Goal: Task Accomplishment & Management: Complete application form

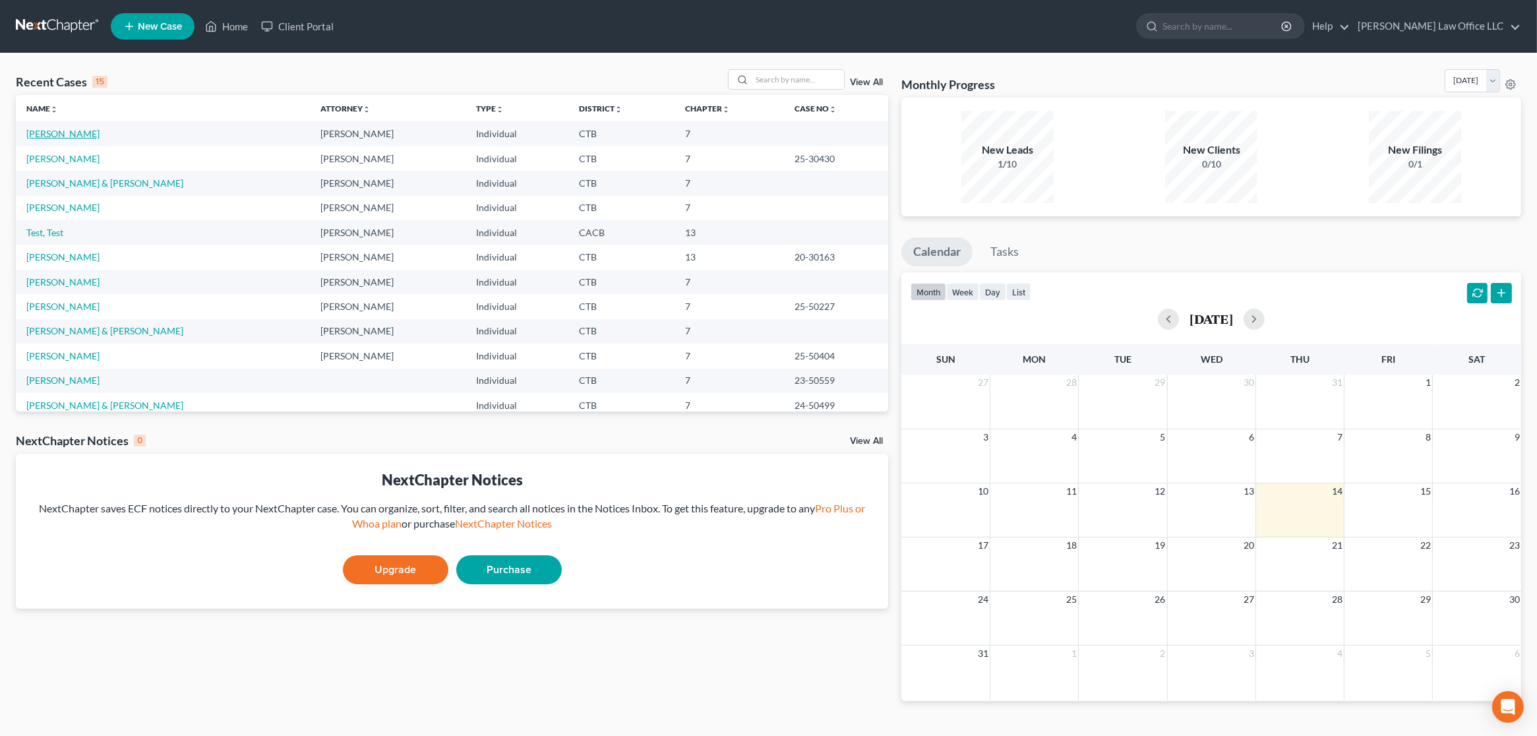
click at [85, 138] on link "[PERSON_NAME]" at bounding box center [62, 133] width 73 height 11
select select "3"
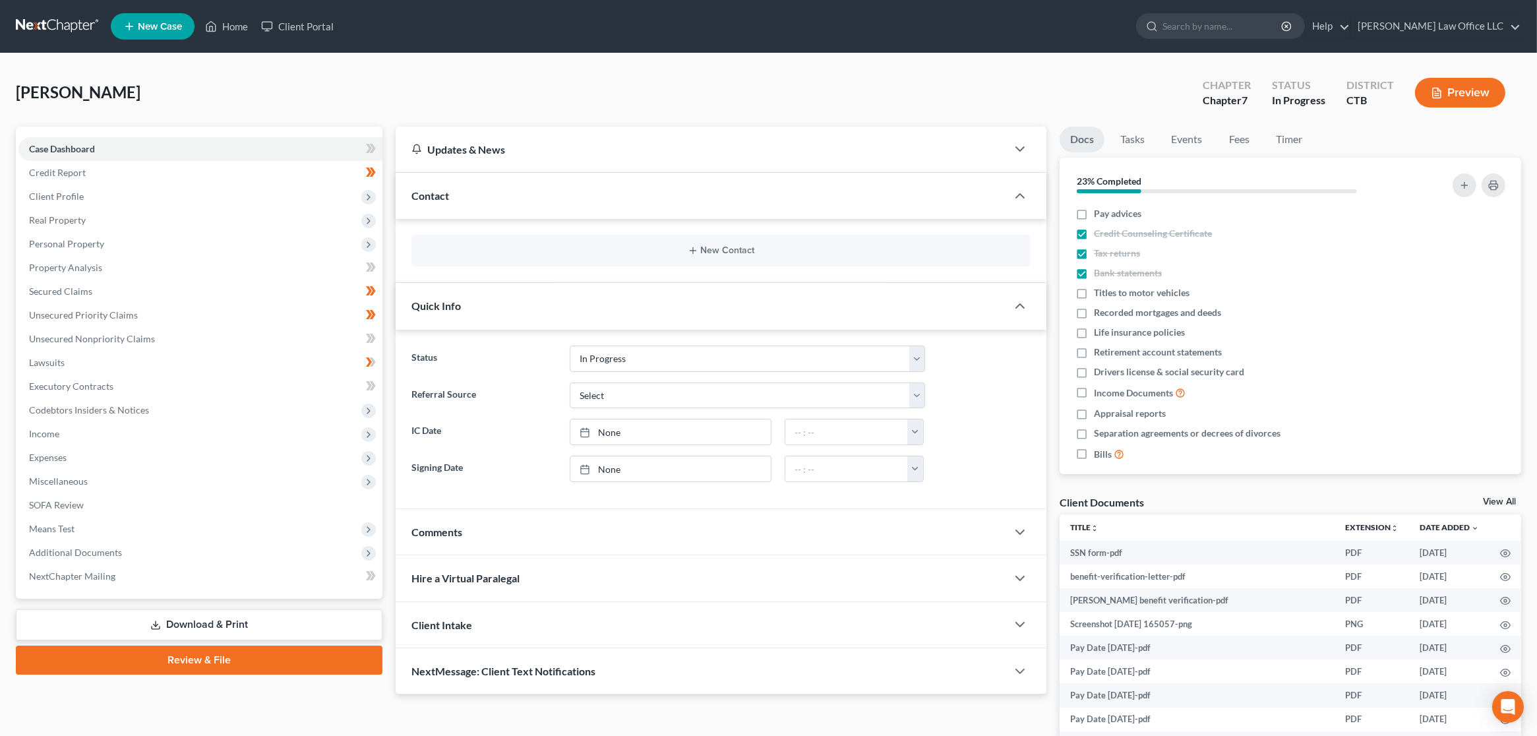
click at [183, 658] on link "Review & File" at bounding box center [199, 659] width 367 height 29
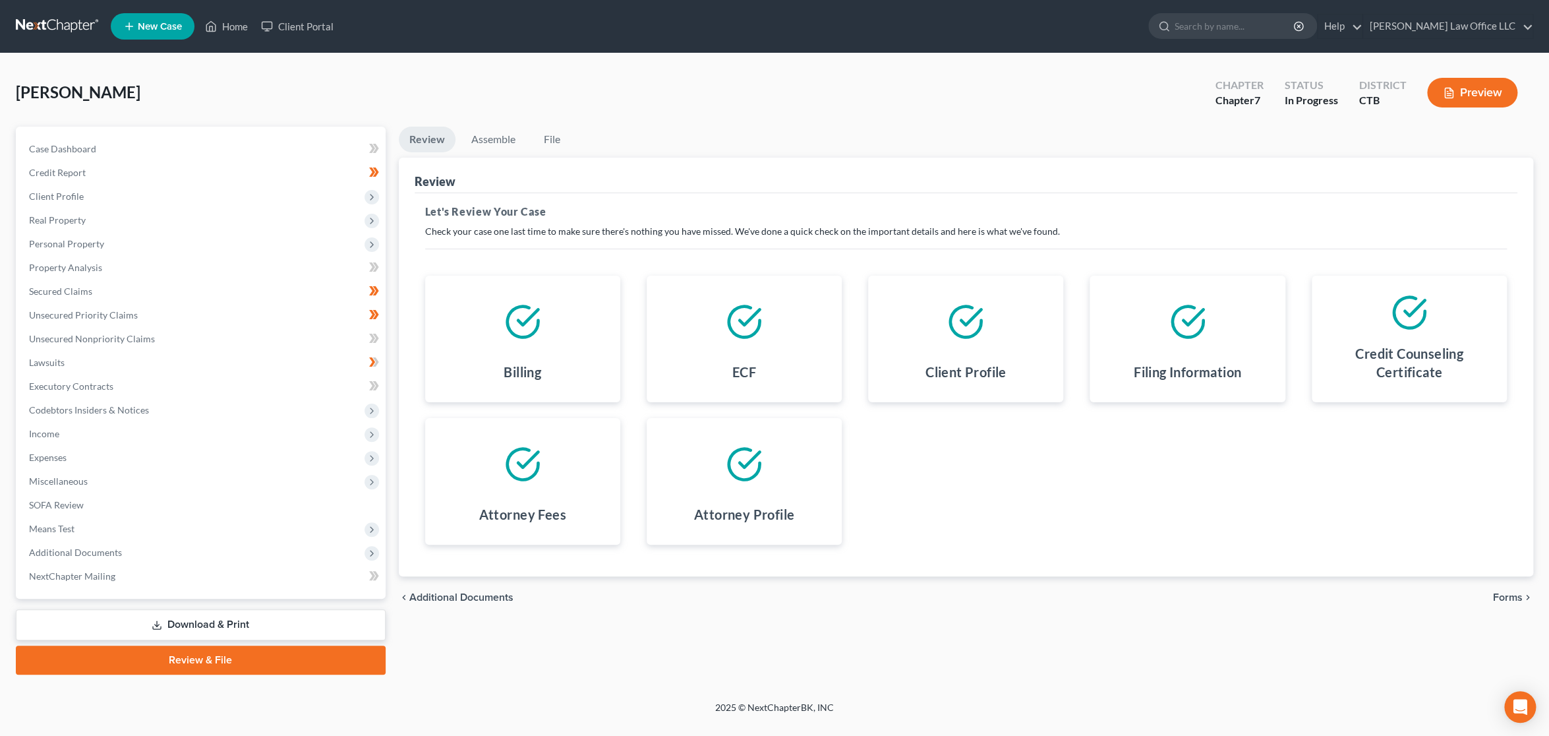
click at [1512, 599] on span "Forms" at bounding box center [1508, 597] width 30 height 11
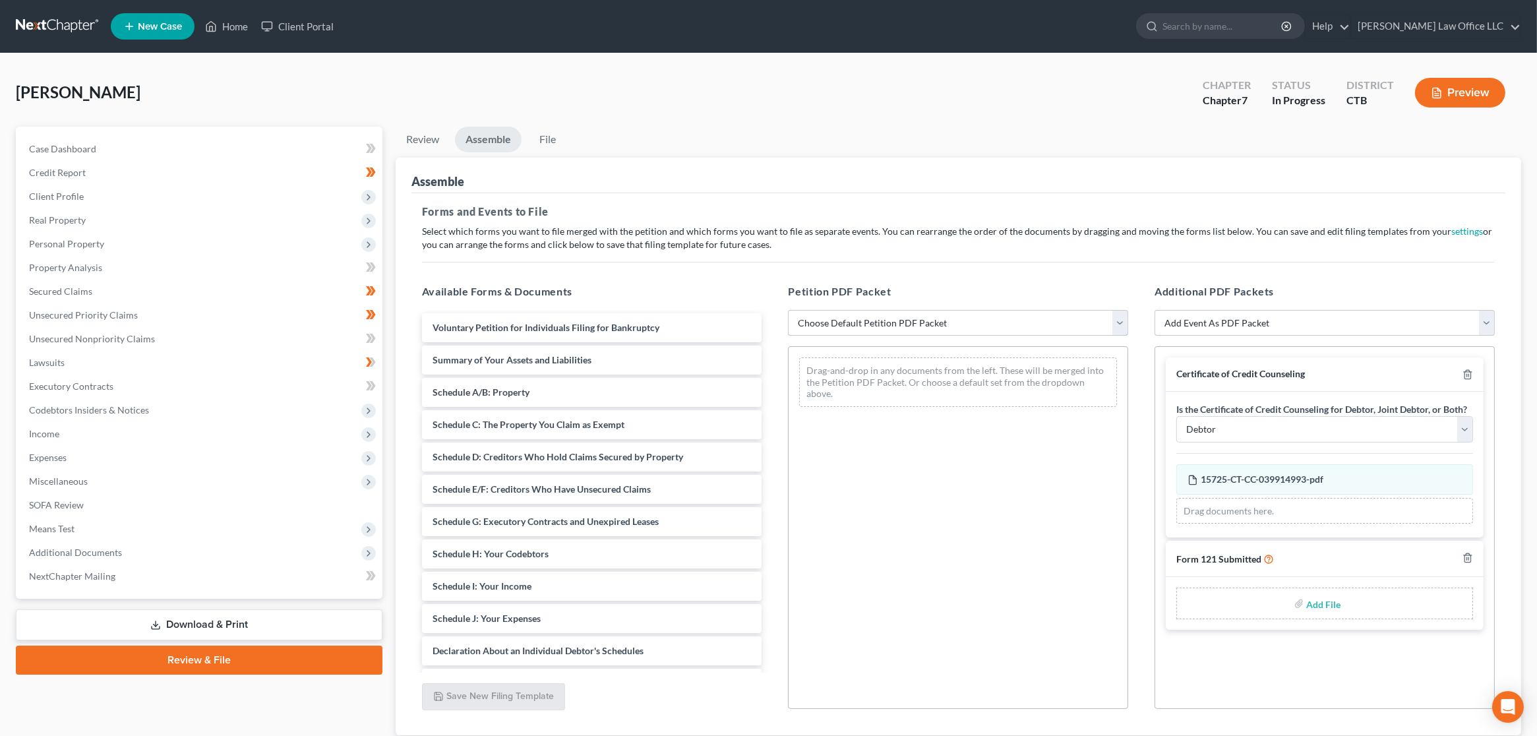
click at [1036, 312] on select "Choose Default Petition PDF Packet Emergency Filing (Voluntary Petition and Cre…" at bounding box center [958, 323] width 340 height 26
select select "3"
click at [788, 310] on select "Choose Default Petition PDF Packet Emergency Filing (Voluntary Petition and Cre…" at bounding box center [958, 323] width 340 height 26
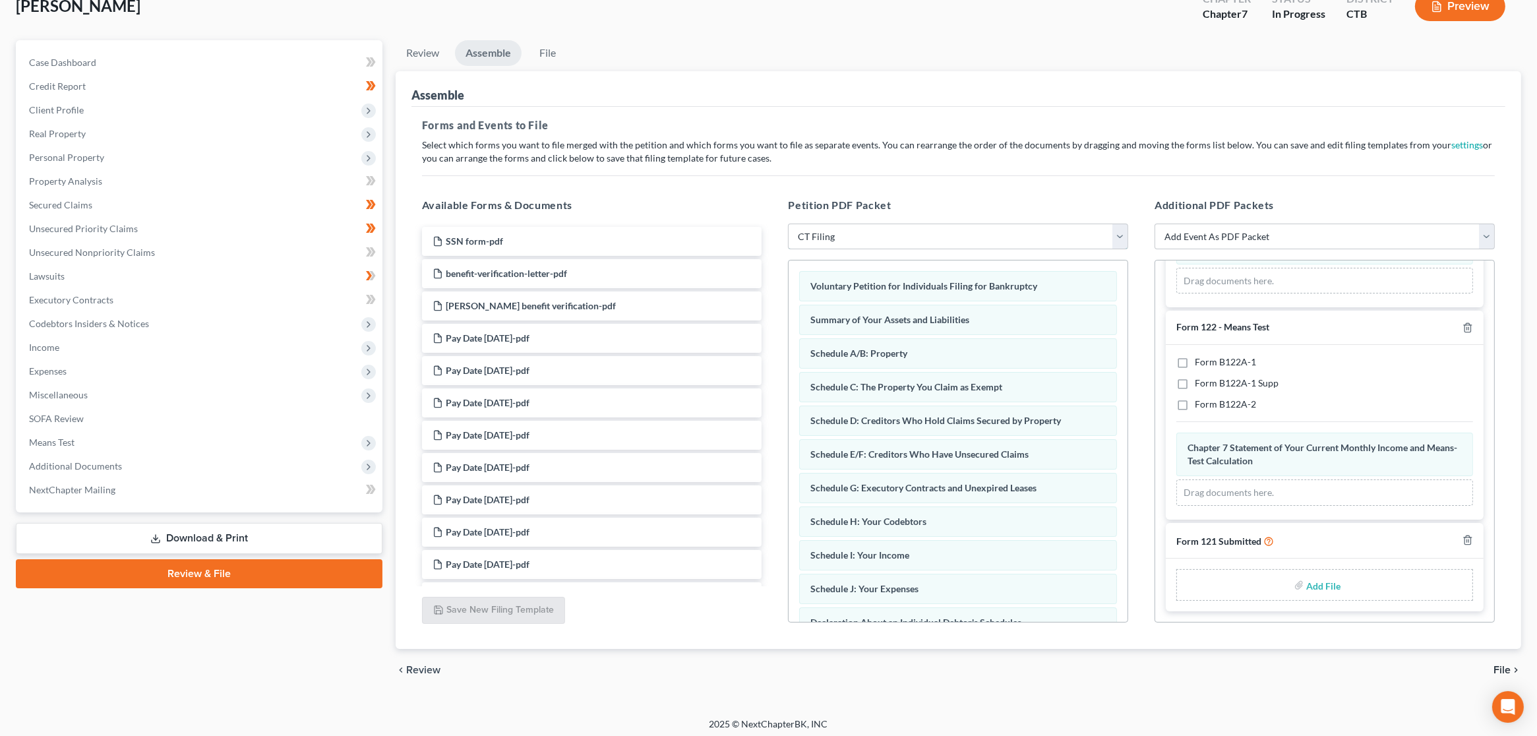
scroll to position [90, 0]
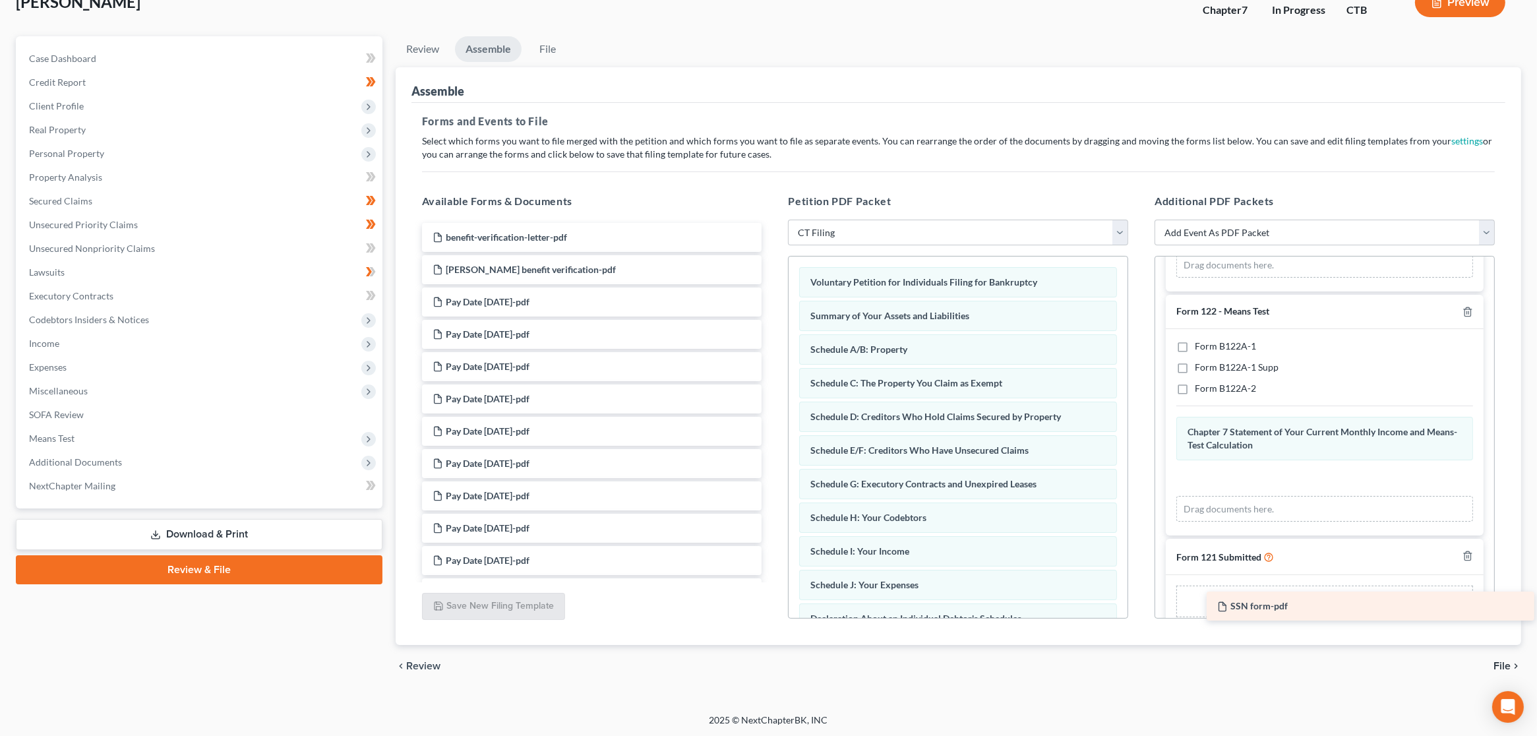
drag, startPoint x: 468, startPoint y: 238, endPoint x: 1252, endPoint y: 608, distance: 867.5
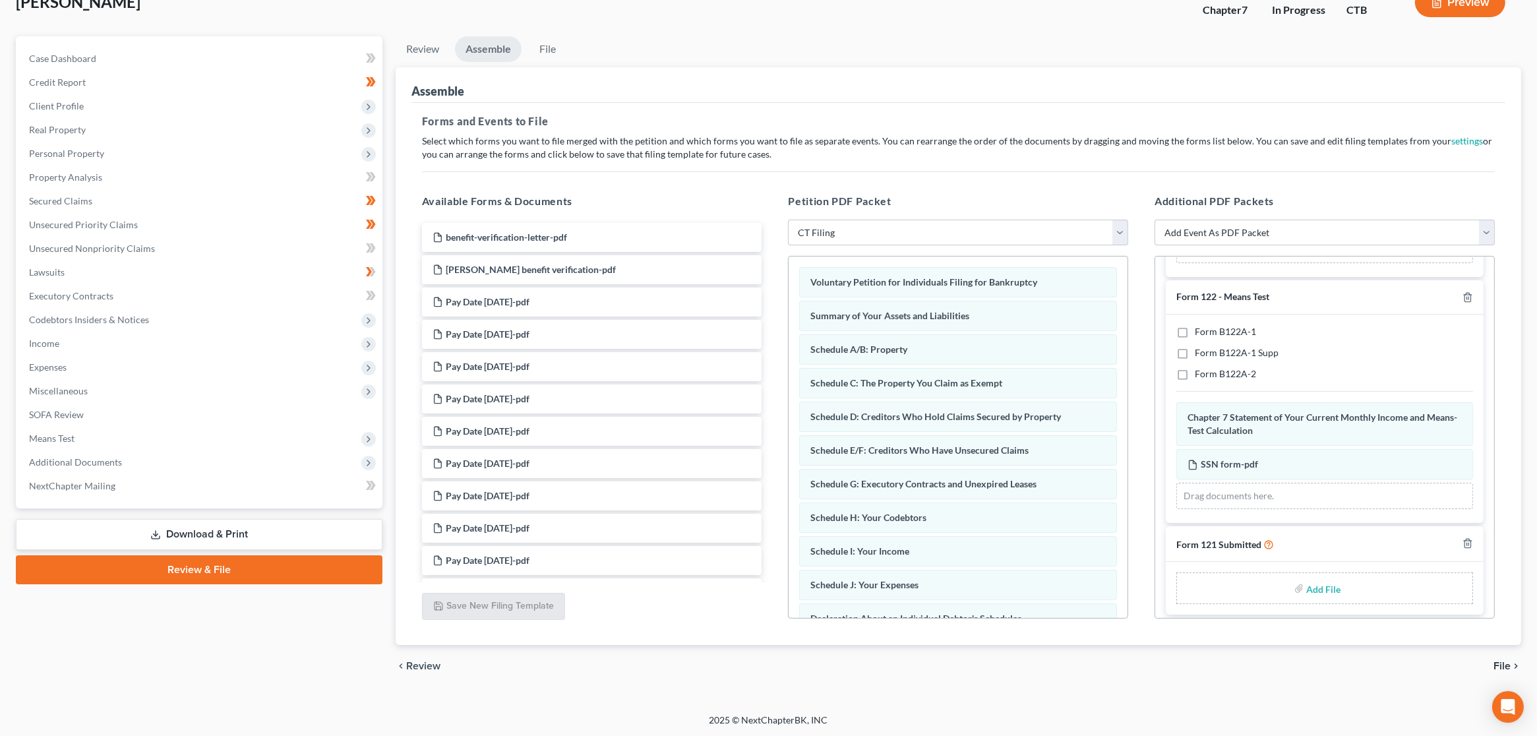
scroll to position [189, 0]
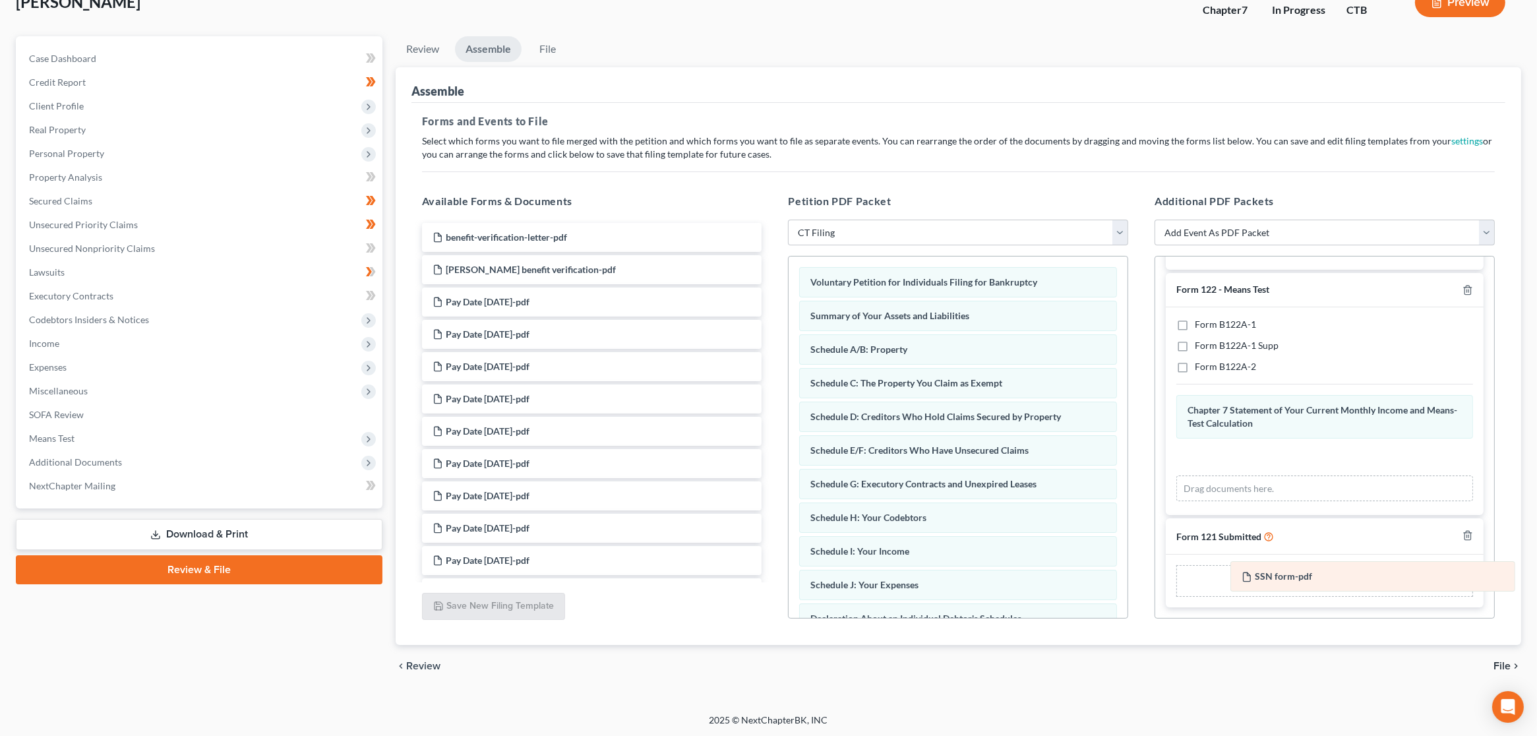
drag, startPoint x: 1203, startPoint y: 457, endPoint x: 1257, endPoint y: 577, distance: 131.6
click at [1257, 501] on div "SSN form-pdf Amended SSN form-pdf Chapter 7 Statement of Your Current Monthly I…" at bounding box center [1324, 448] width 297 height 106
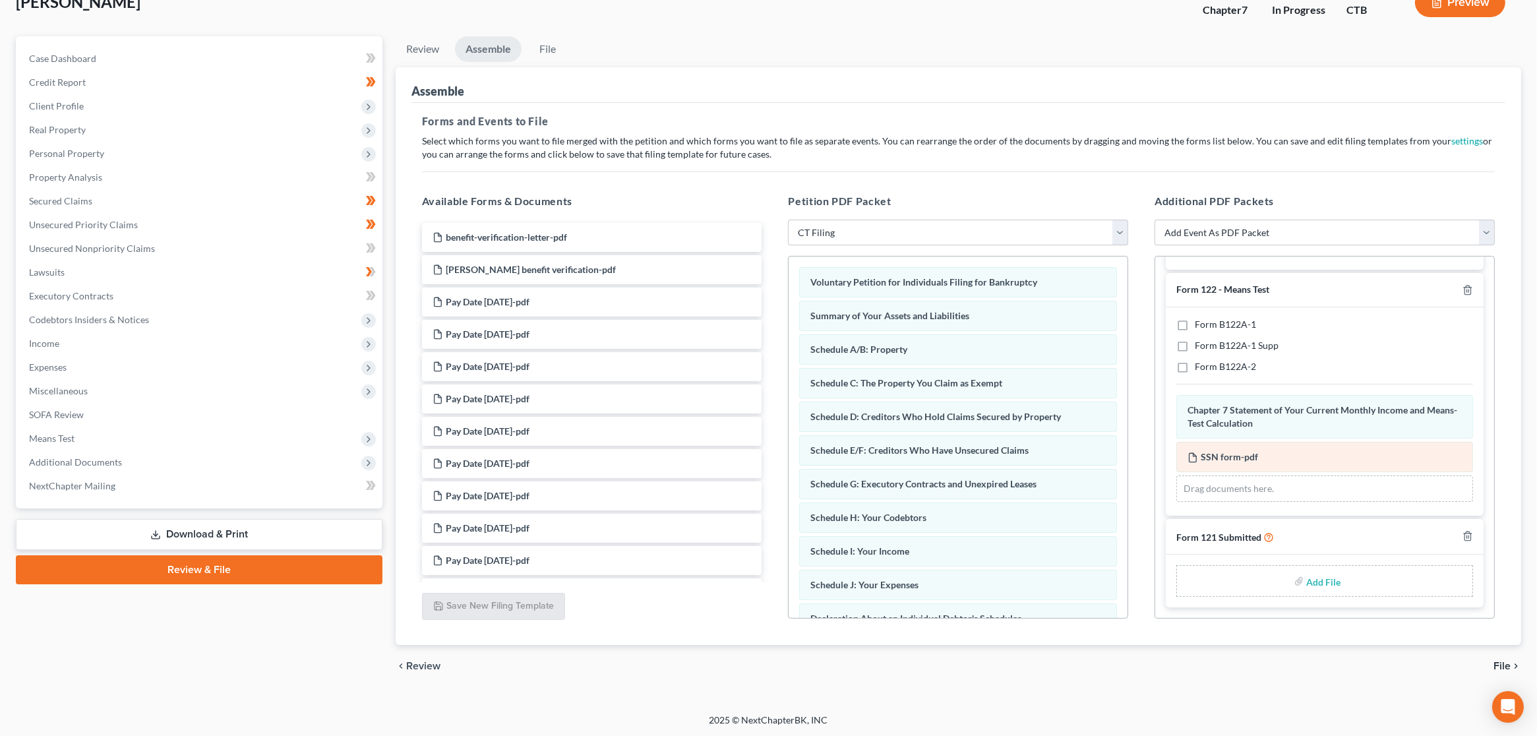
click at [1415, 461] on div "SSN form-pdf Amended SSN form-pdf" at bounding box center [1324, 457] width 297 height 30
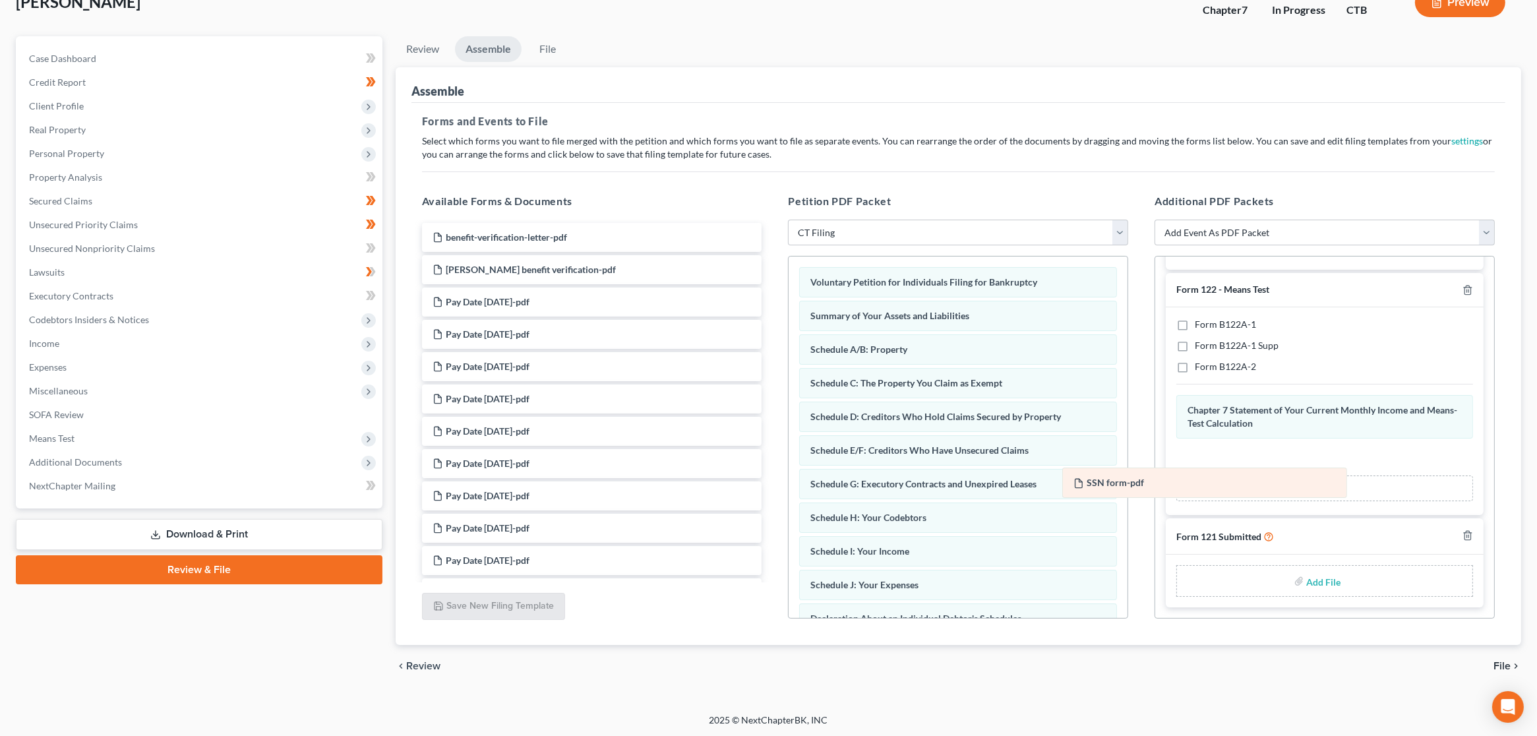
scroll to position [156, 0]
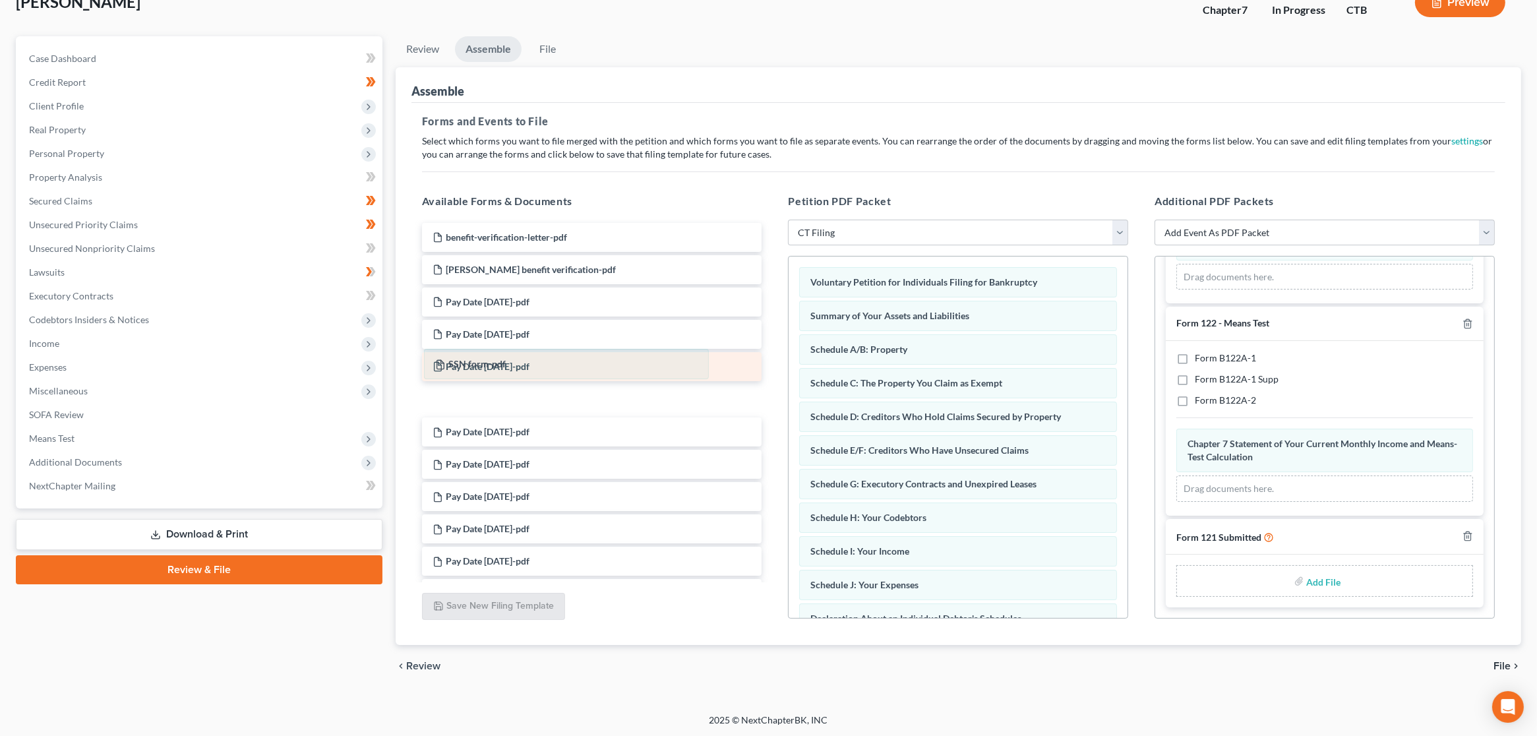
drag, startPoint x: 1305, startPoint y: 459, endPoint x: 691, endPoint y: 368, distance: 621.2
click at [1176, 428] on div "SSN form-pdf Amended SSN form-pdf Chapter 7 Statement of Your Current Monthly I…" at bounding box center [1324, 464] width 297 height 73
drag, startPoint x: 1316, startPoint y: 593, endPoint x: 1325, endPoint y: 579, distance: 16.3
click at [1316, 592] on label "Add File" at bounding box center [1324, 583] width 37 height 24
click at [1314, 583] on input "file" at bounding box center [1322, 581] width 32 height 24
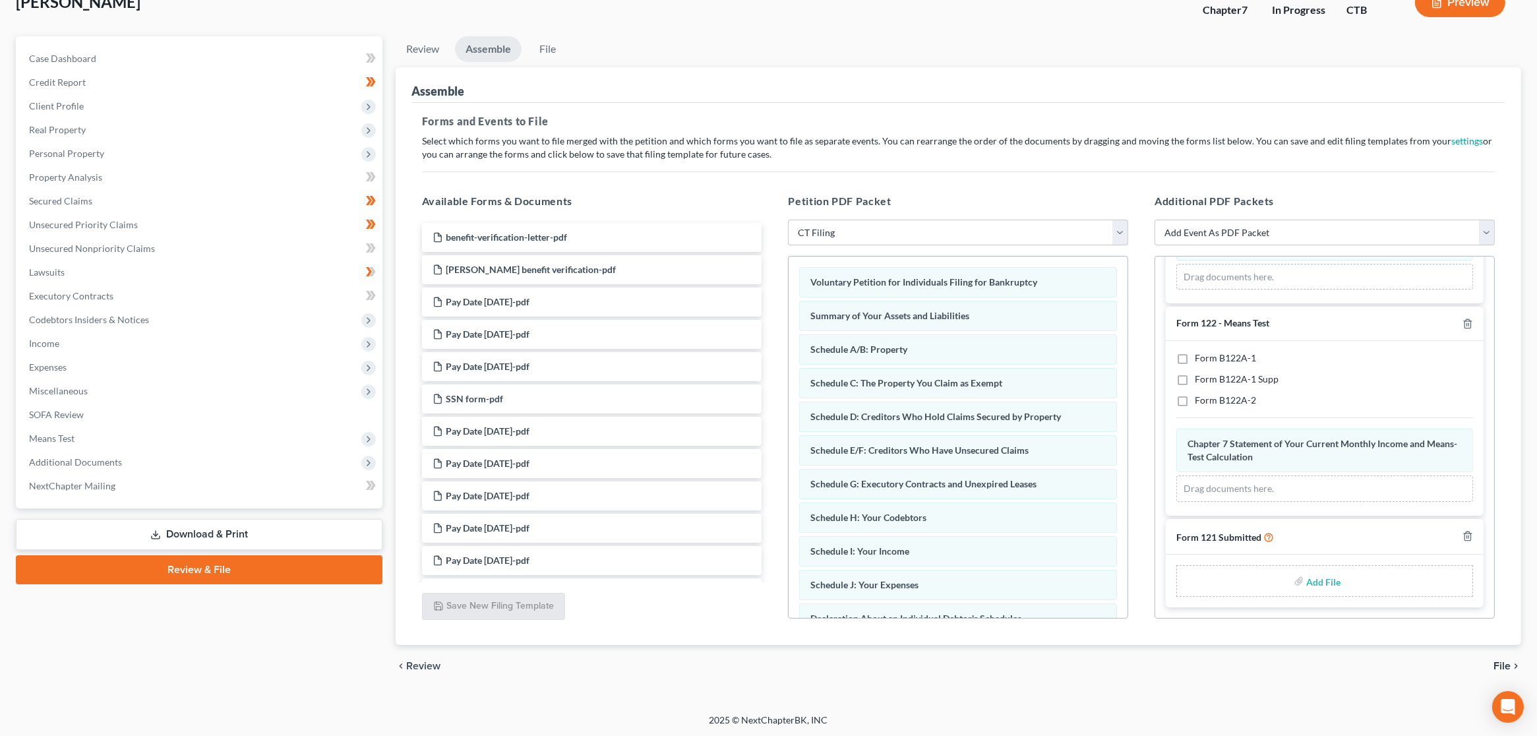
type input "C:\fakepath\SSN form.pdf"
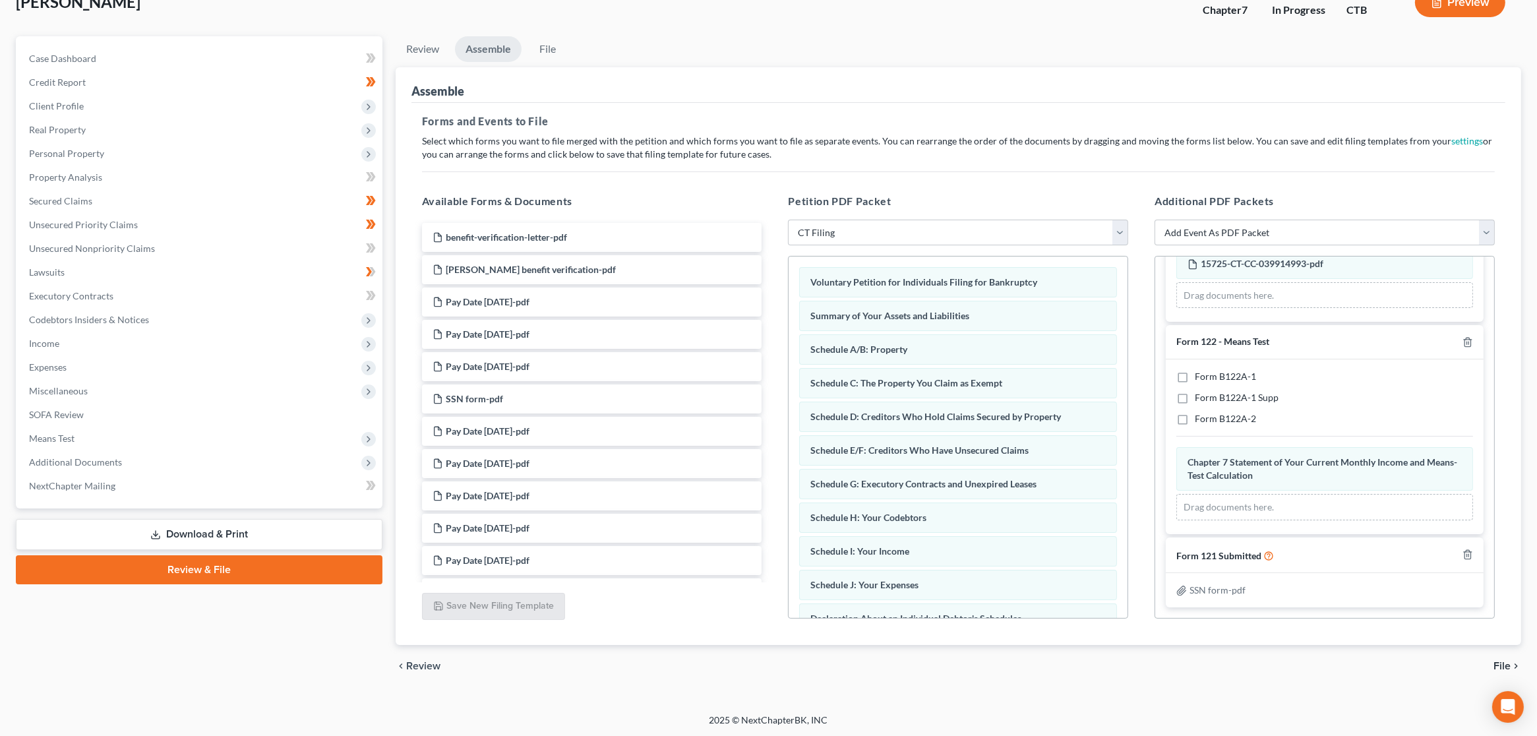
click at [1508, 668] on span "File" at bounding box center [1501, 666] width 17 height 11
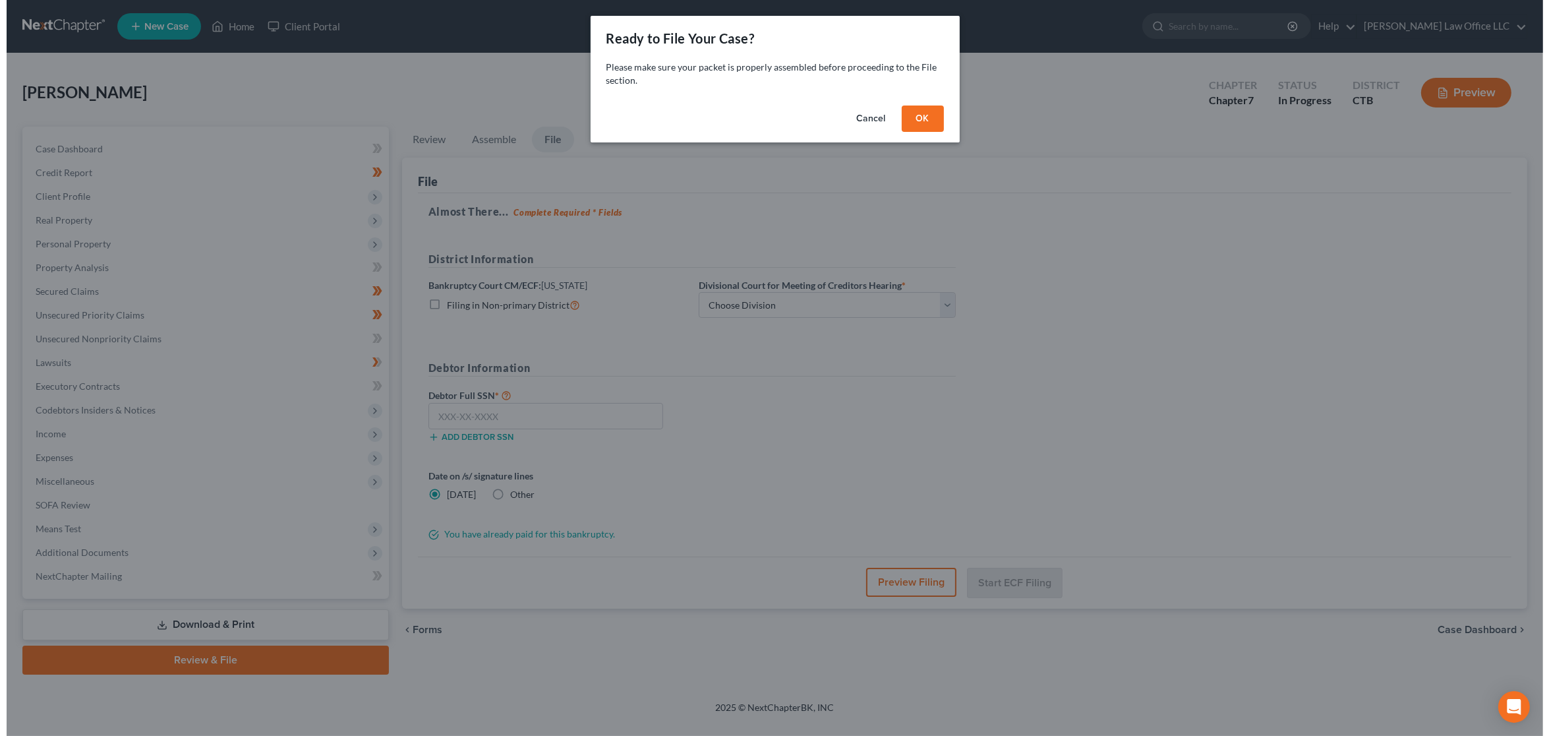
scroll to position [0, 0]
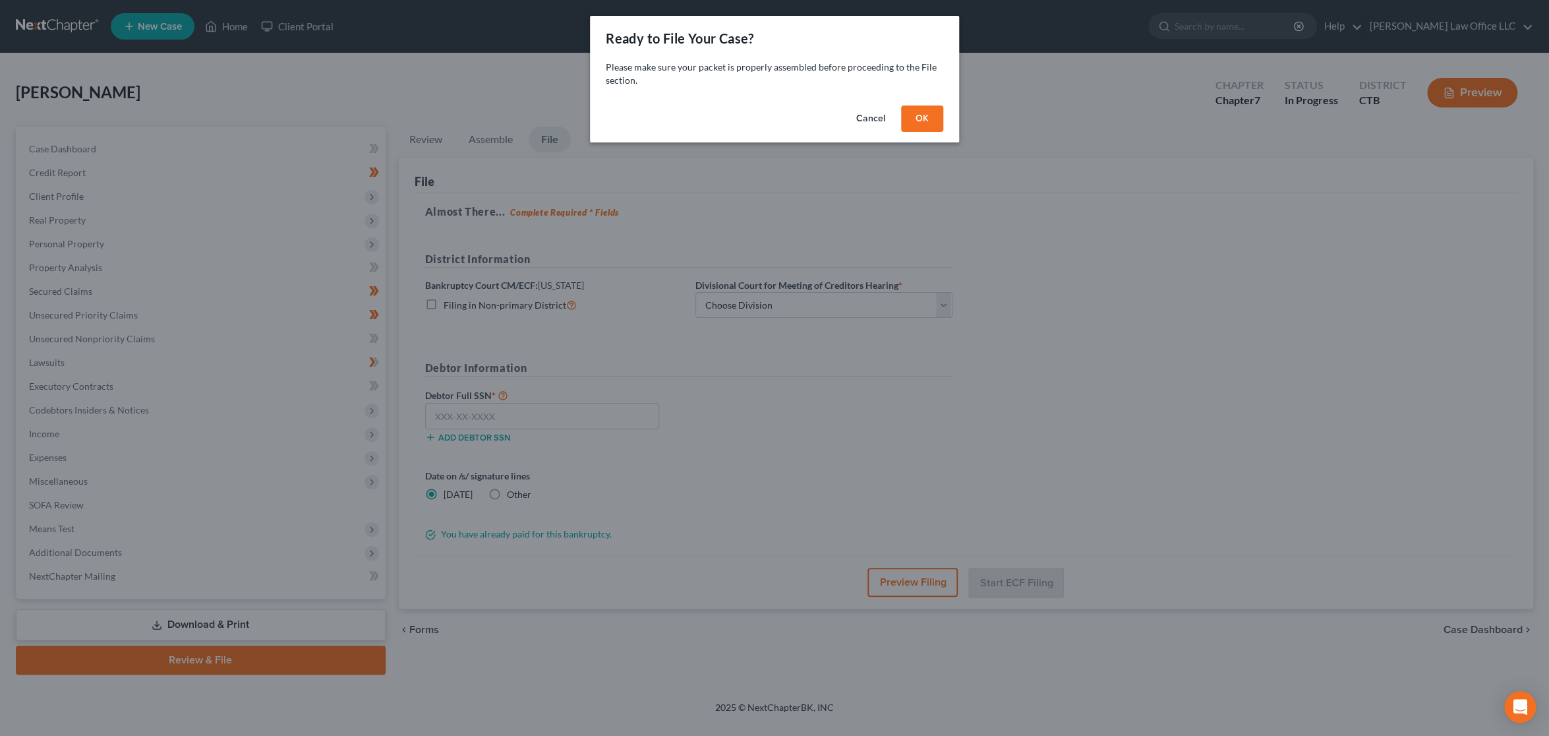
click at [929, 119] on button "OK" at bounding box center [922, 118] width 42 height 26
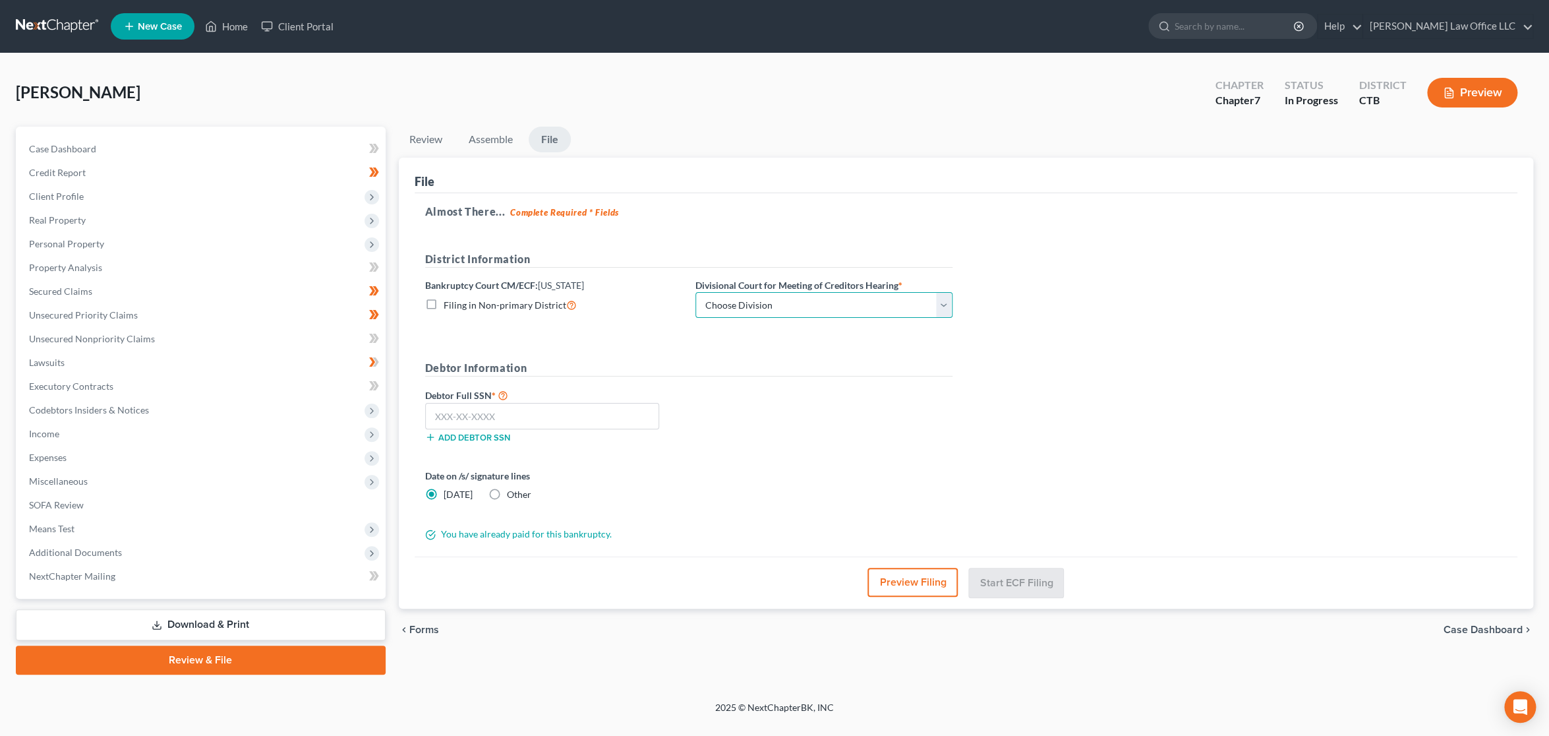
click at [943, 304] on select "Choose Division [GEOGRAPHIC_DATA] [GEOGRAPHIC_DATA] [GEOGRAPHIC_DATA]" at bounding box center [823, 305] width 257 height 26
select select "0"
click at [695, 292] on select "Choose Division [GEOGRAPHIC_DATA] [GEOGRAPHIC_DATA] [GEOGRAPHIC_DATA]" at bounding box center [823, 305] width 257 height 26
click at [552, 413] on input "text" at bounding box center [542, 416] width 235 height 26
click at [614, 412] on input "text" at bounding box center [542, 416] width 235 height 26
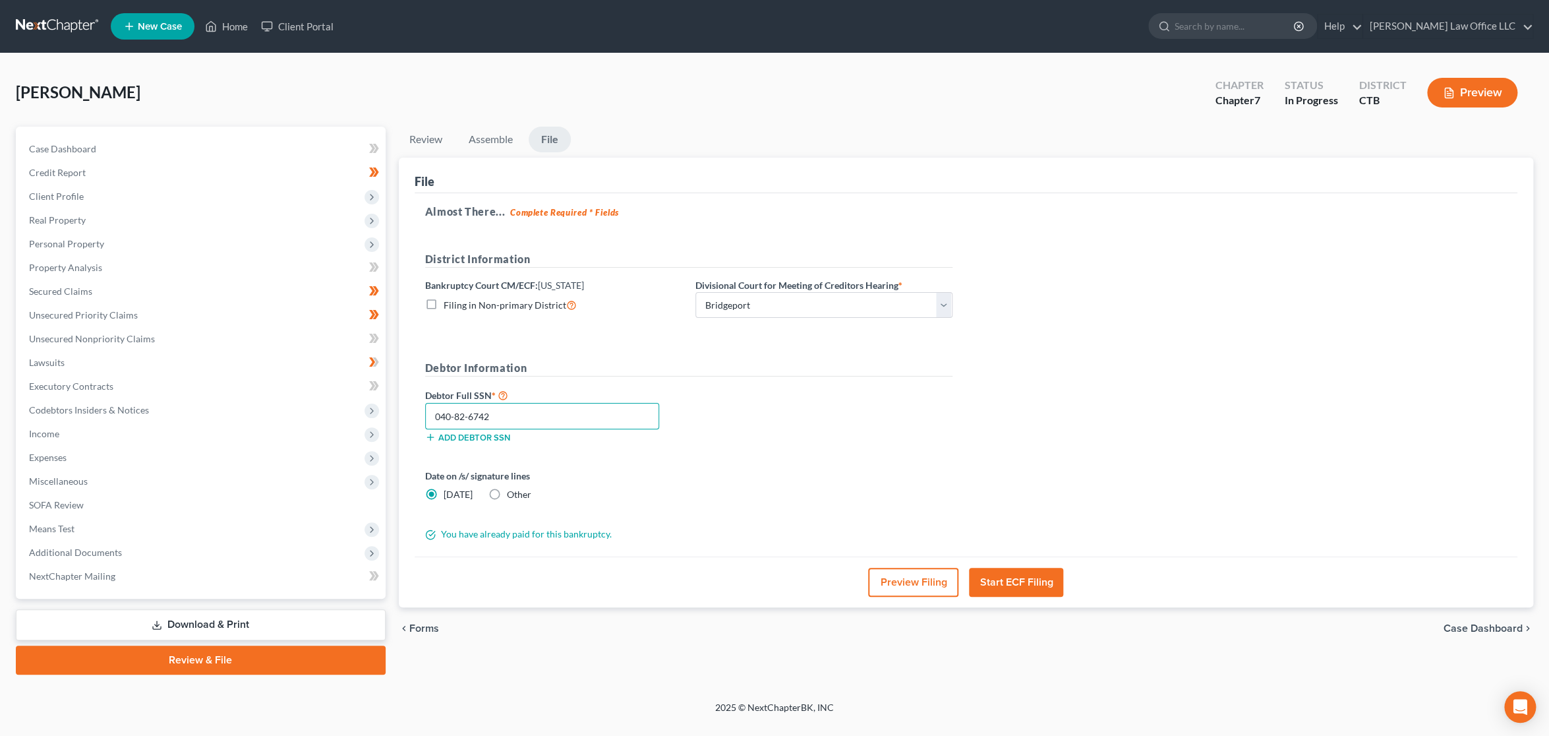
type input "040-82-6742"
click at [1005, 577] on button "Start ECF Filing" at bounding box center [1016, 582] width 94 height 29
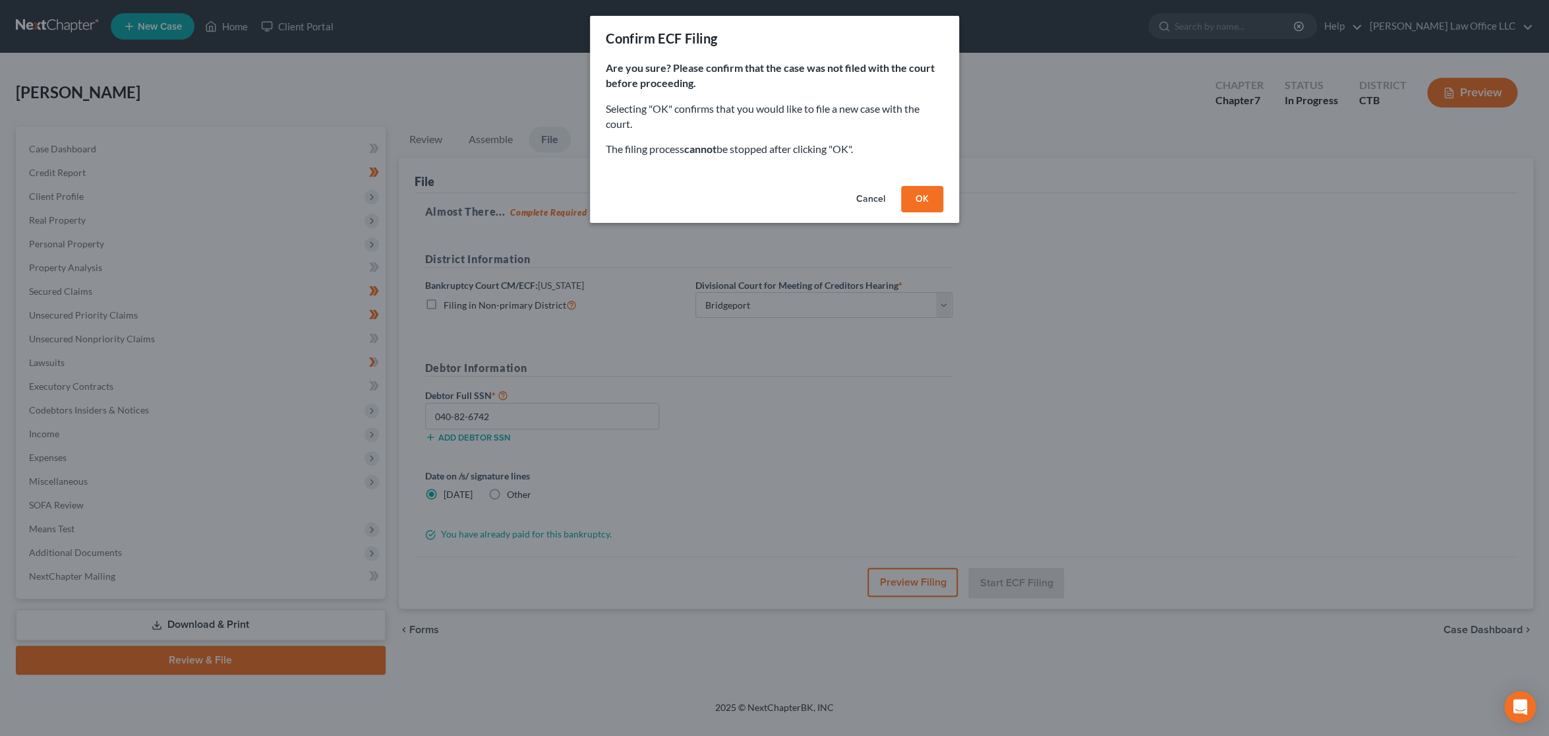
click at [928, 202] on button "OK" at bounding box center [922, 199] width 42 height 26
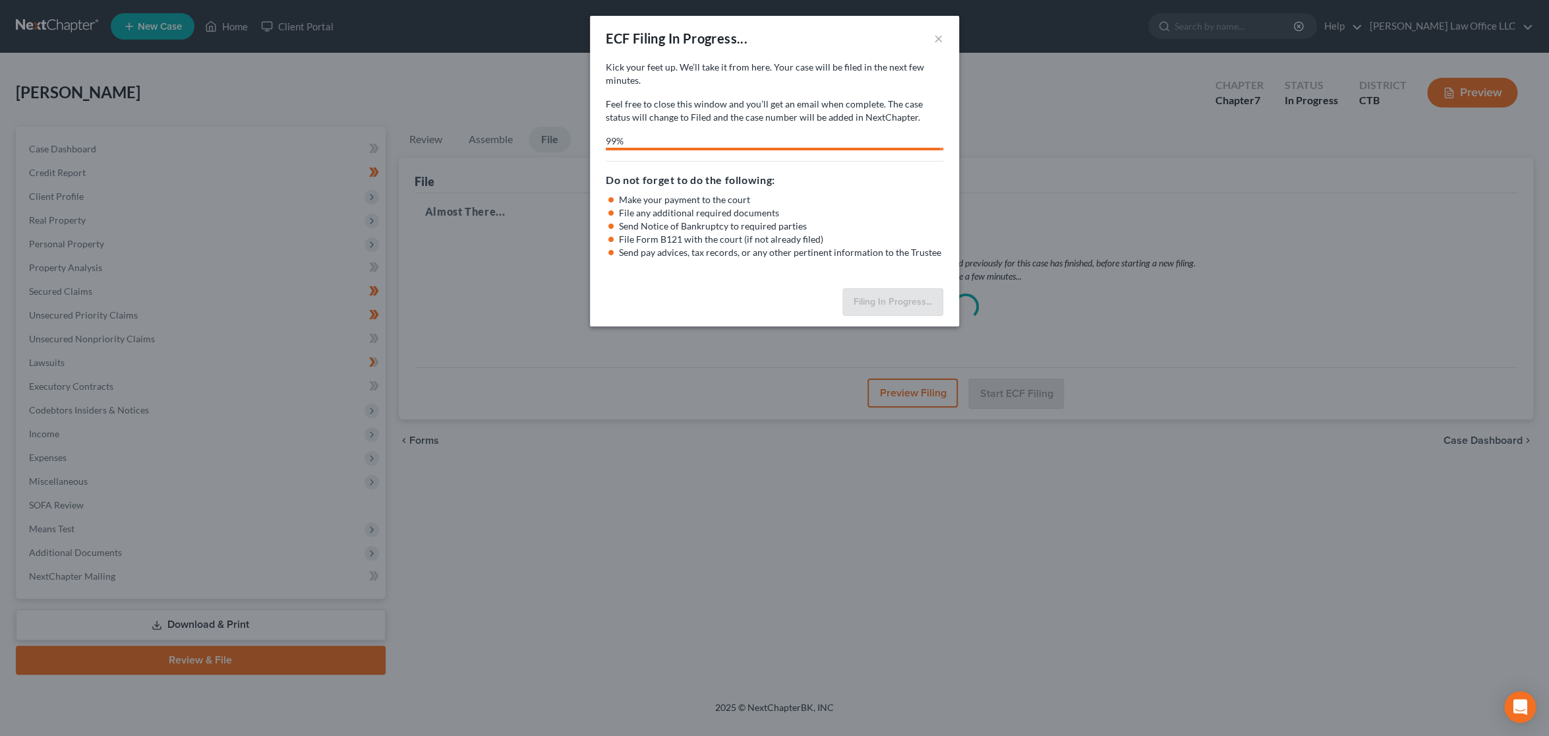
select select "0"
